Goal: Task Accomplishment & Management: Manage account settings

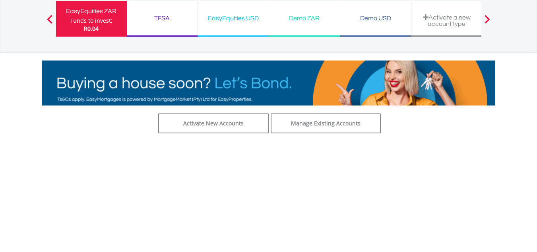
scroll to position [80, 0]
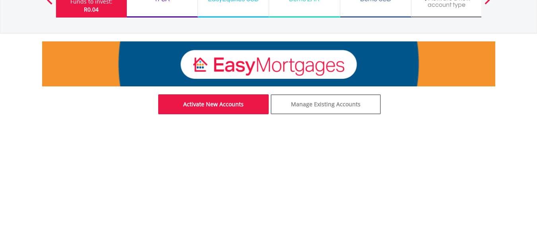
click at [224, 104] on link "Activate New Accounts" at bounding box center [213, 104] width 111 height 20
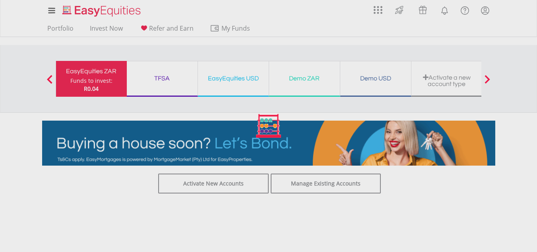
scroll to position [0, 0]
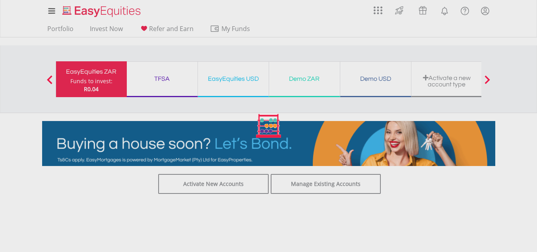
click at [86, 77] on div at bounding box center [268, 126] width 537 height 252
click at [66, 28] on div at bounding box center [268, 126] width 537 height 252
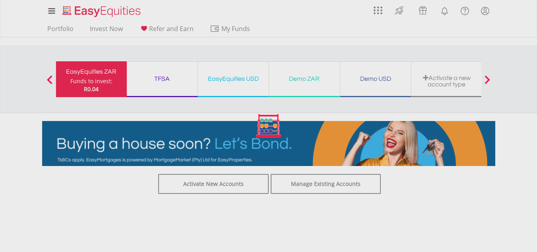
click at [60, 29] on div at bounding box center [268, 126] width 537 height 252
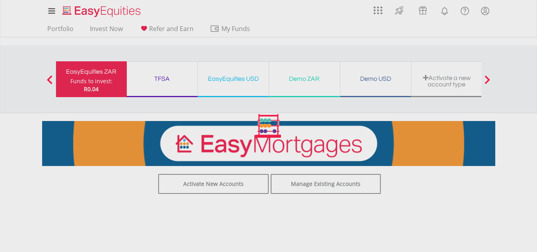
click at [76, 82] on div at bounding box center [268, 126] width 537 height 252
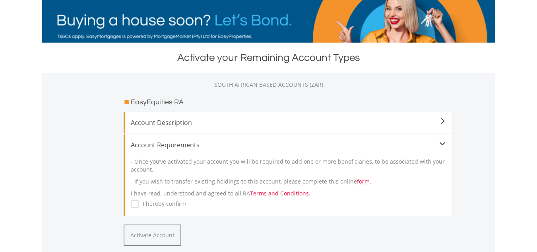
scroll to position [159, 0]
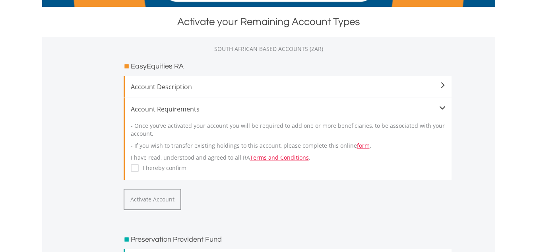
click at [441, 85] on span at bounding box center [443, 85] width 6 height 6
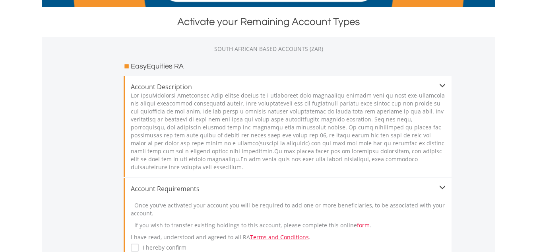
click at [441, 85] on span at bounding box center [443, 85] width 6 height 6
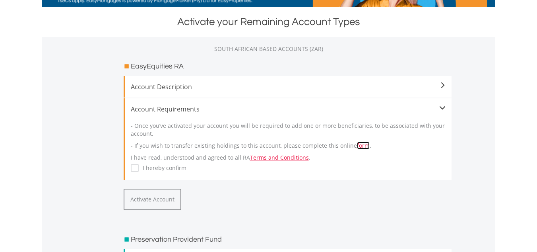
click at [360, 145] on link "form" at bounding box center [363, 146] width 13 height 8
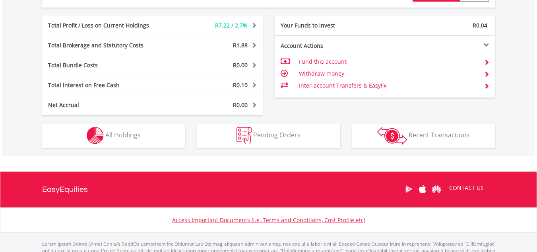
scroll to position [437, 0]
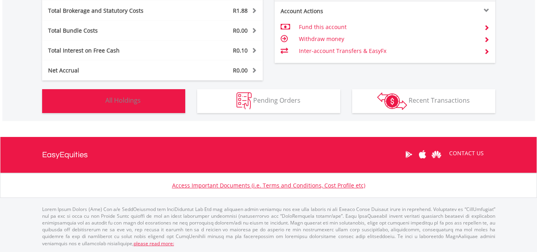
click at [120, 97] on span "All Holdings" at bounding box center [122, 100] width 35 height 9
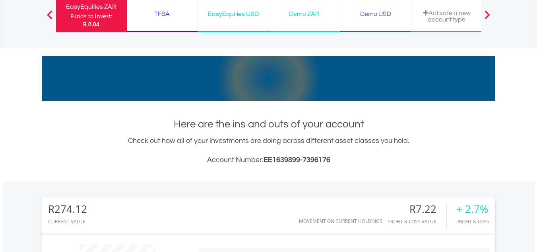
scroll to position [57, 0]
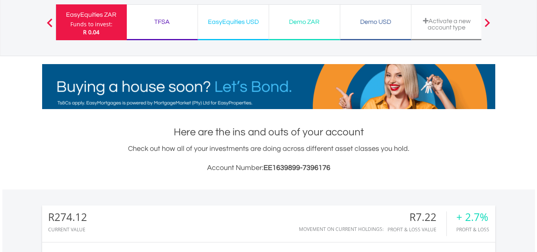
click at [294, 19] on div "Demo ZAR" at bounding box center [304, 21] width 61 height 11
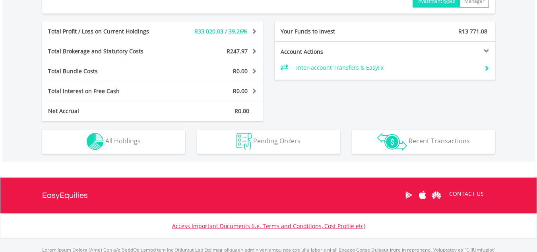
scroll to position [437, 0]
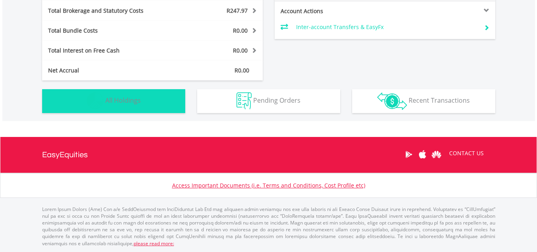
click at [117, 102] on span "All Holdings" at bounding box center [122, 100] width 35 height 9
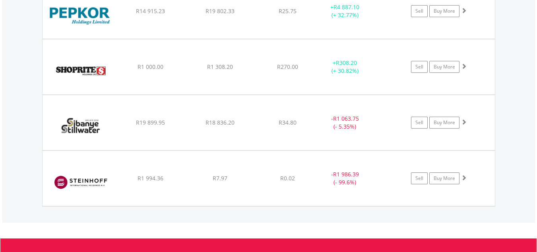
scroll to position [1051, 0]
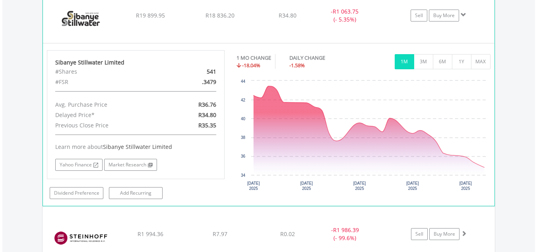
scroll to position [1131, 0]
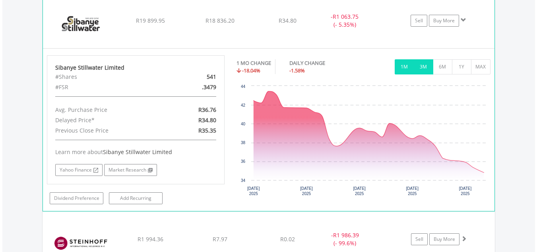
click at [422, 66] on button "3M" at bounding box center [423, 66] width 19 height 15
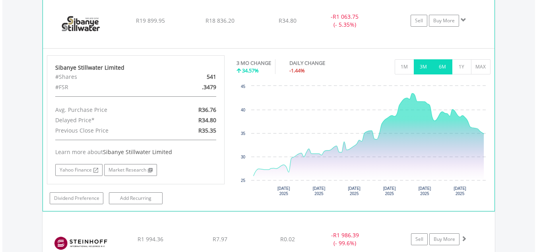
click at [444, 68] on button "6M" at bounding box center [442, 66] width 19 height 15
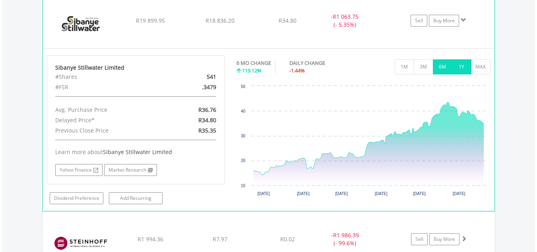
click at [464, 66] on button "1Y" at bounding box center [461, 66] width 19 height 15
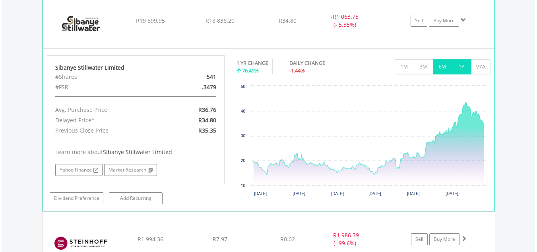
click at [443, 63] on button "6M" at bounding box center [442, 66] width 19 height 15
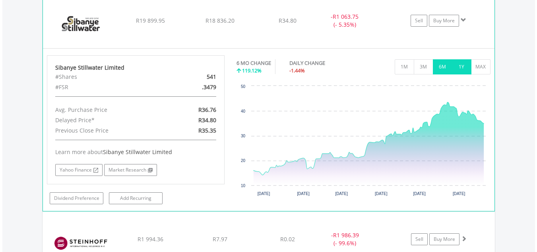
click at [461, 64] on button "1Y" at bounding box center [461, 66] width 19 height 15
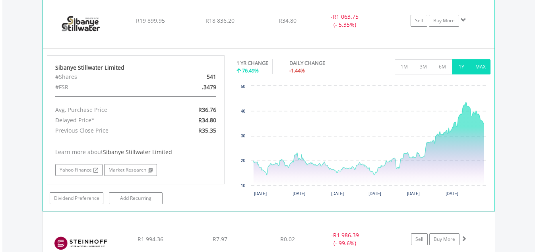
click at [484, 64] on button "MAX" at bounding box center [480, 66] width 19 height 15
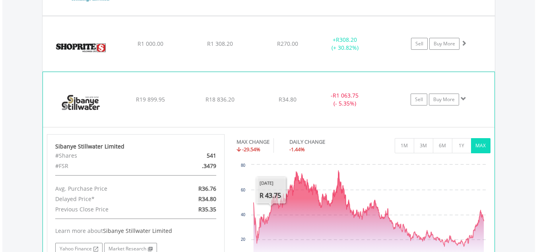
scroll to position [1051, 0]
